Goal: Navigation & Orientation: Find specific page/section

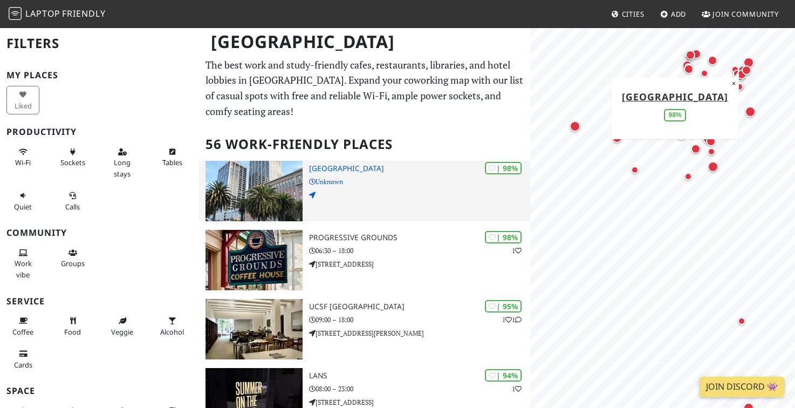
click at [321, 167] on h3 "[GEOGRAPHIC_DATA]" at bounding box center [419, 168] width 221 height 9
click at [312, 192] on icon at bounding box center [312, 195] width 6 height 6
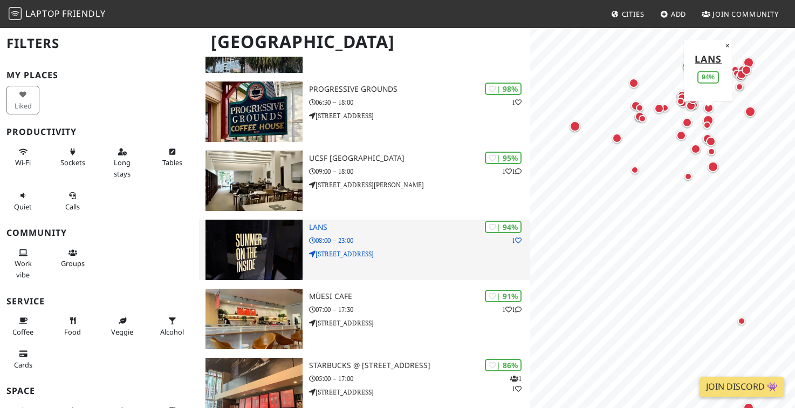
scroll to position [146, 0]
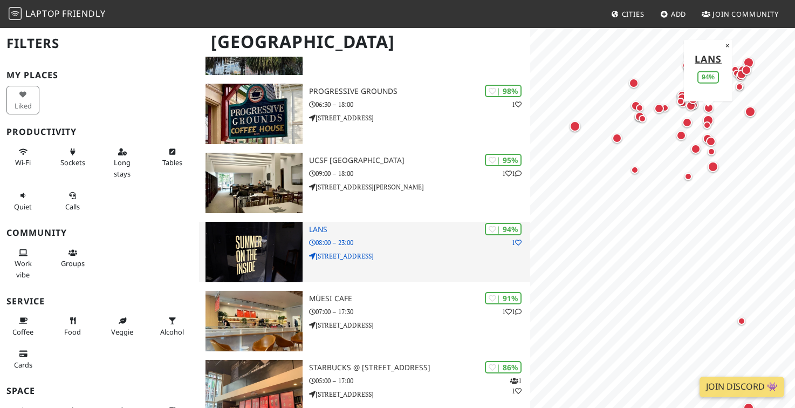
click at [283, 250] on img at bounding box center [255, 252] width 98 height 60
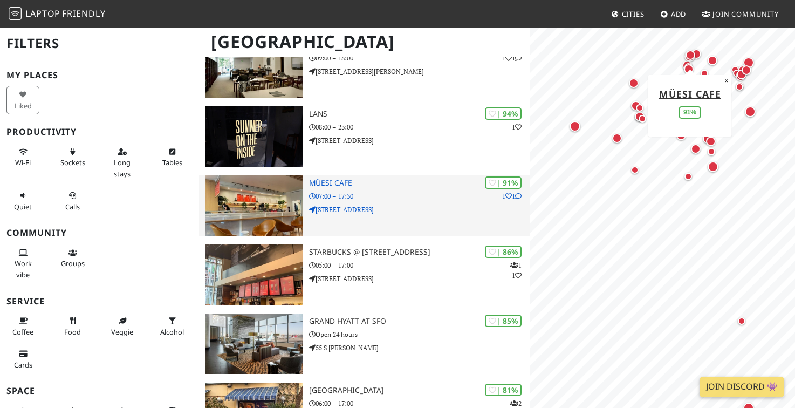
scroll to position [262, 0]
click at [277, 201] on img at bounding box center [255, 205] width 98 height 60
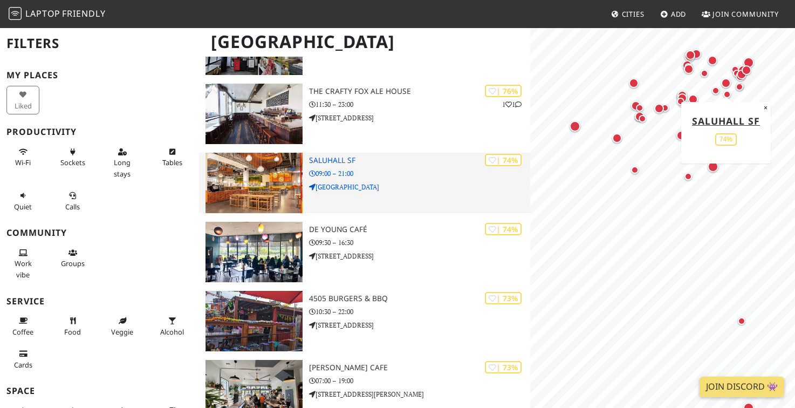
scroll to position [706, 0]
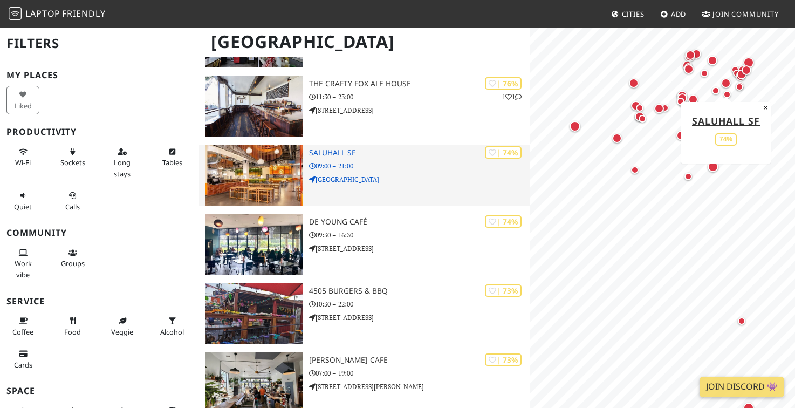
click at [262, 165] on img at bounding box center [255, 175] width 98 height 60
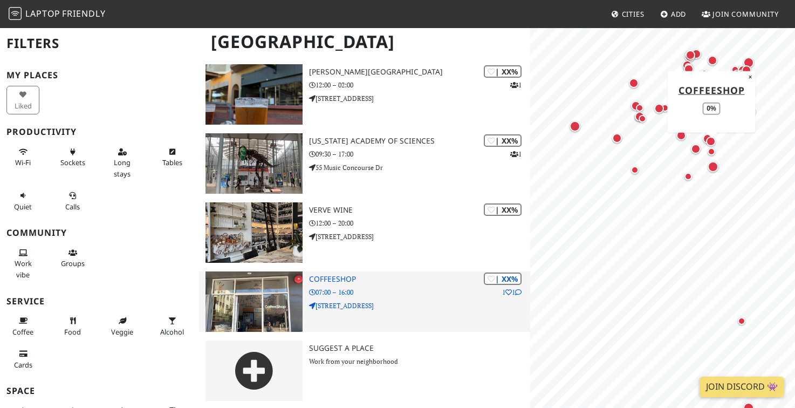
scroll to position [3686, 0]
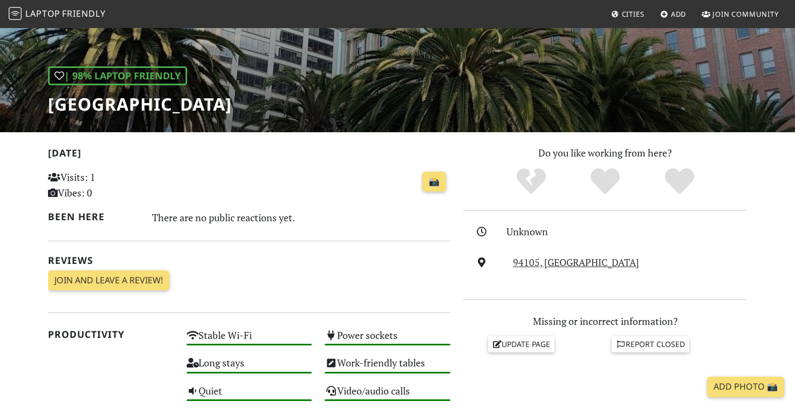
scroll to position [118, 0]
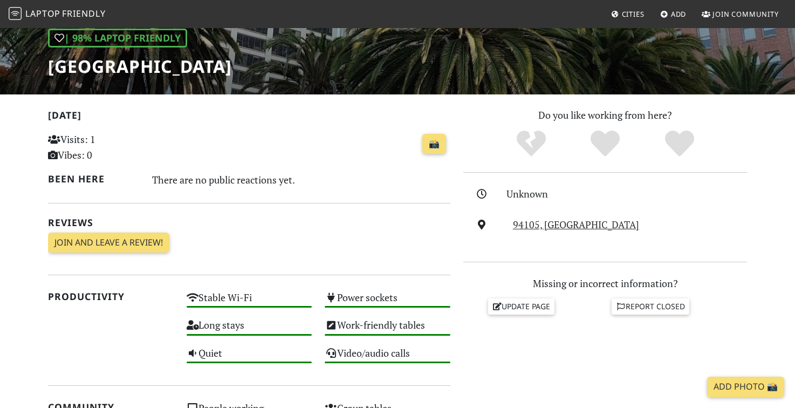
scroll to position [161, 0]
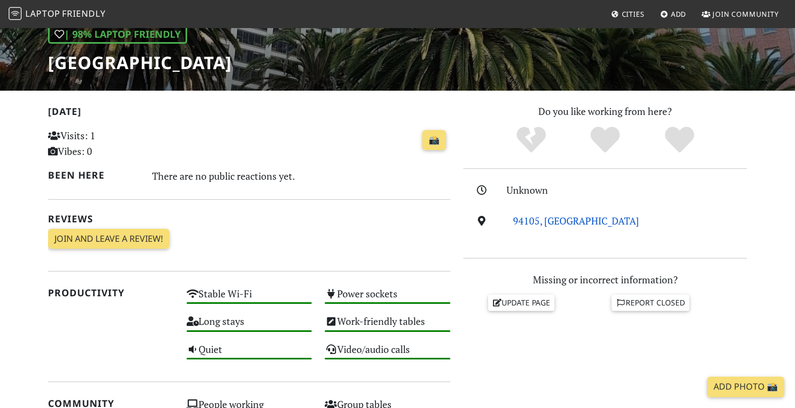
click at [570, 221] on link "94105, San Francisco" at bounding box center [576, 220] width 126 height 13
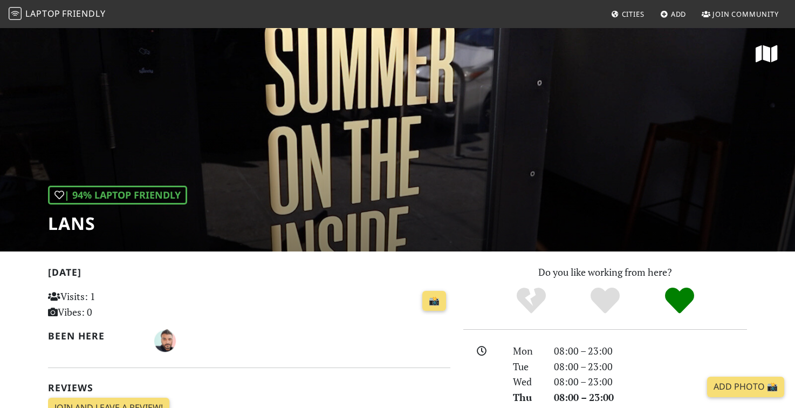
click at [291, 236] on div "| 94% Laptop Friendly LANS" at bounding box center [397, 139] width 795 height 224
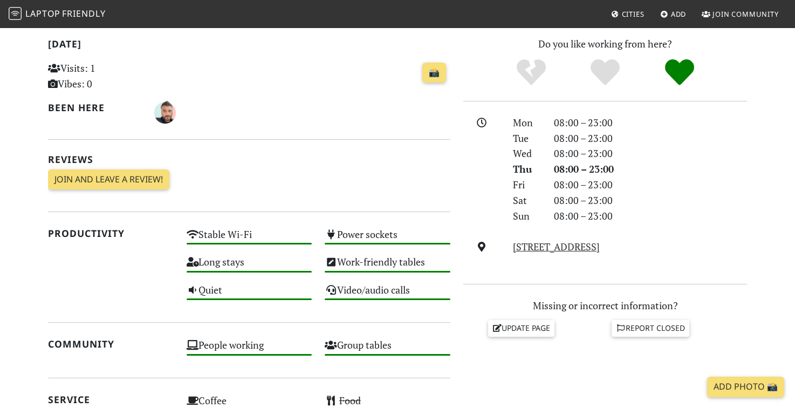
scroll to position [229, 0]
click at [580, 242] on link "3388 17th St, 94110, San Francisco" at bounding box center [556, 246] width 87 height 13
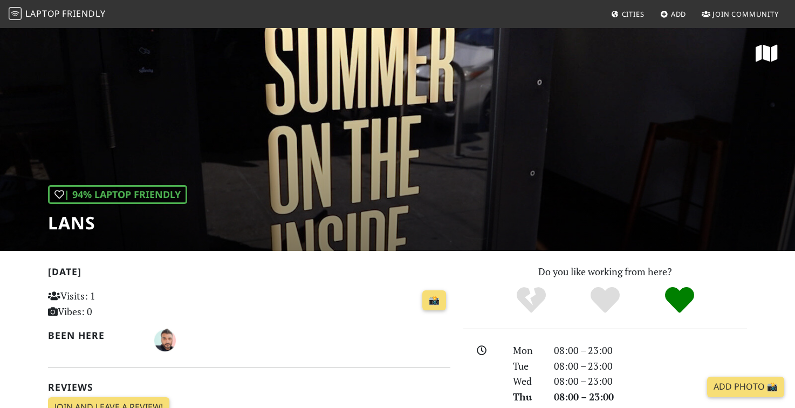
scroll to position [12, 0]
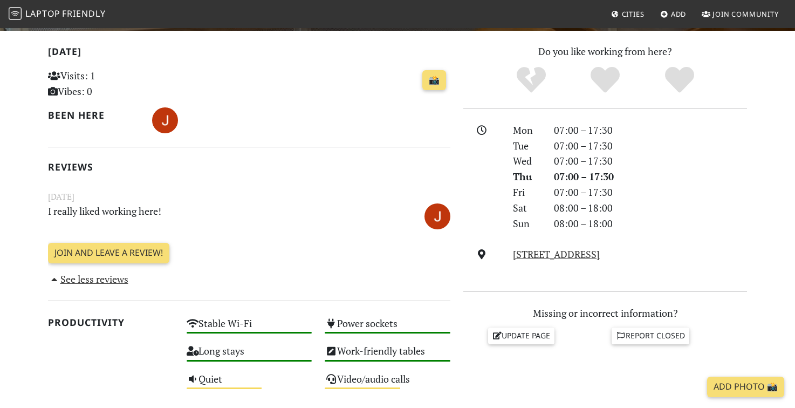
scroll to position [218, 0]
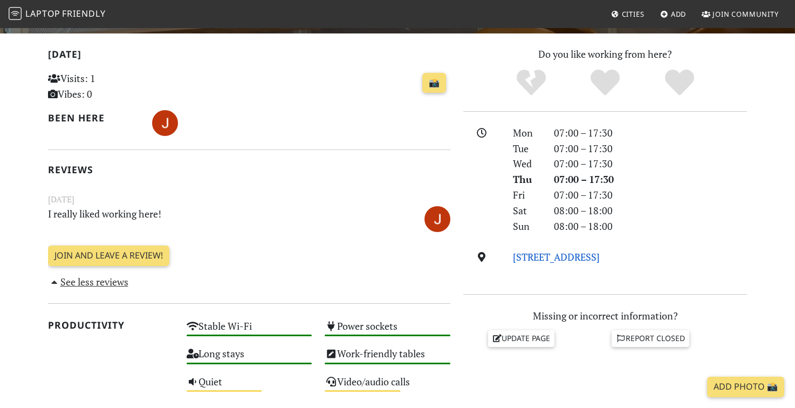
click at [543, 255] on link "[STREET_ADDRESS]" at bounding box center [556, 256] width 87 height 13
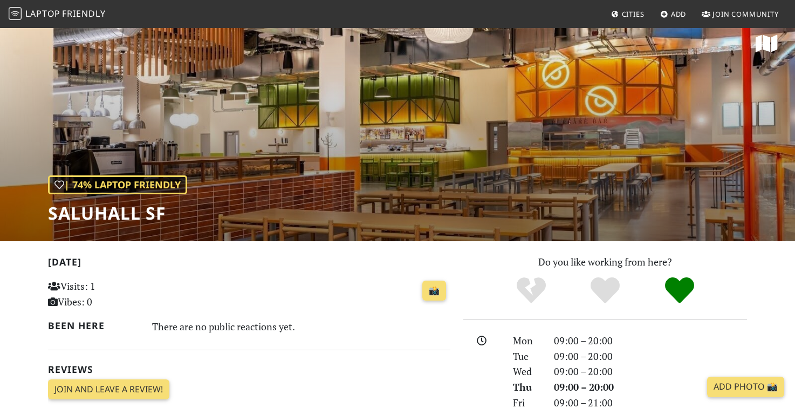
scroll to position [12, 0]
